Goal: Task Accomplishment & Management: Manage account settings

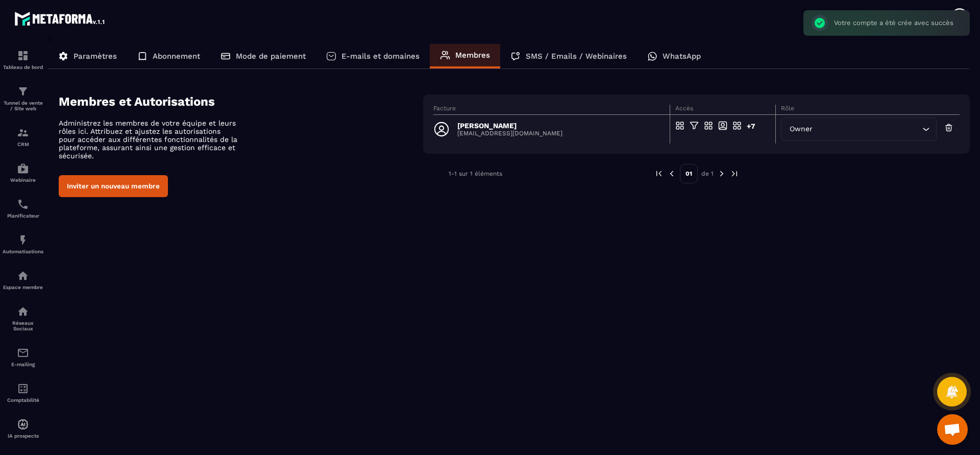
click at [924, 129] on icon "Search for option" at bounding box center [926, 129] width 10 height 10
click at [691, 127] on span "Accès en modification" at bounding box center [725, 130] width 71 height 8
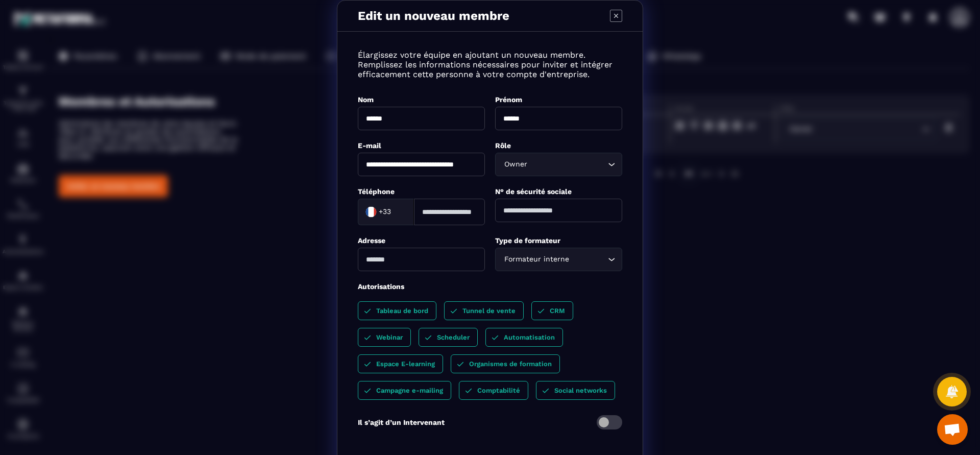
click at [612, 254] on icon "Search for option" at bounding box center [612, 259] width 10 height 10
click at [611, 159] on icon "Search for option" at bounding box center [612, 164] width 10 height 10
click at [610, 153] on div "Owner Loading..." at bounding box center [558, 164] width 127 height 23
click at [765, 243] on div "**********" at bounding box center [490, 254] width 980 height 509
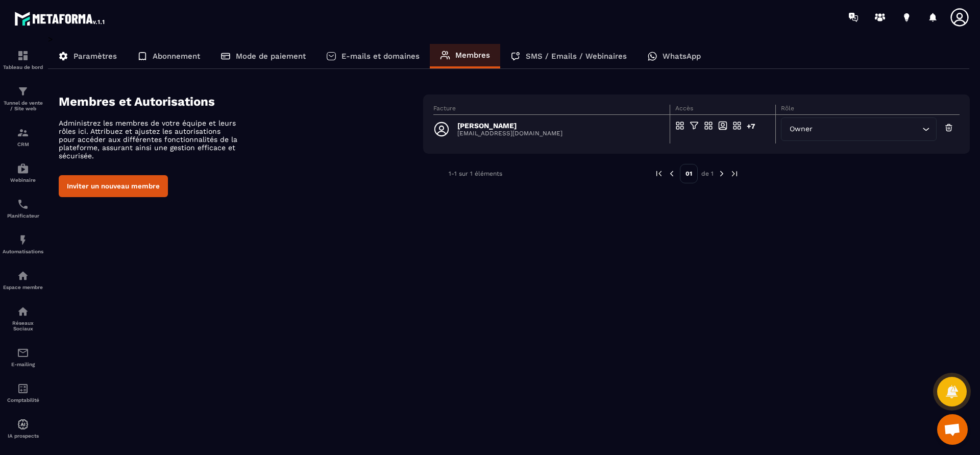
click at [544, 55] on p "SMS / Emails / Webinaires" at bounding box center [576, 56] width 101 height 9
